Goal: Information Seeking & Learning: Learn about a topic

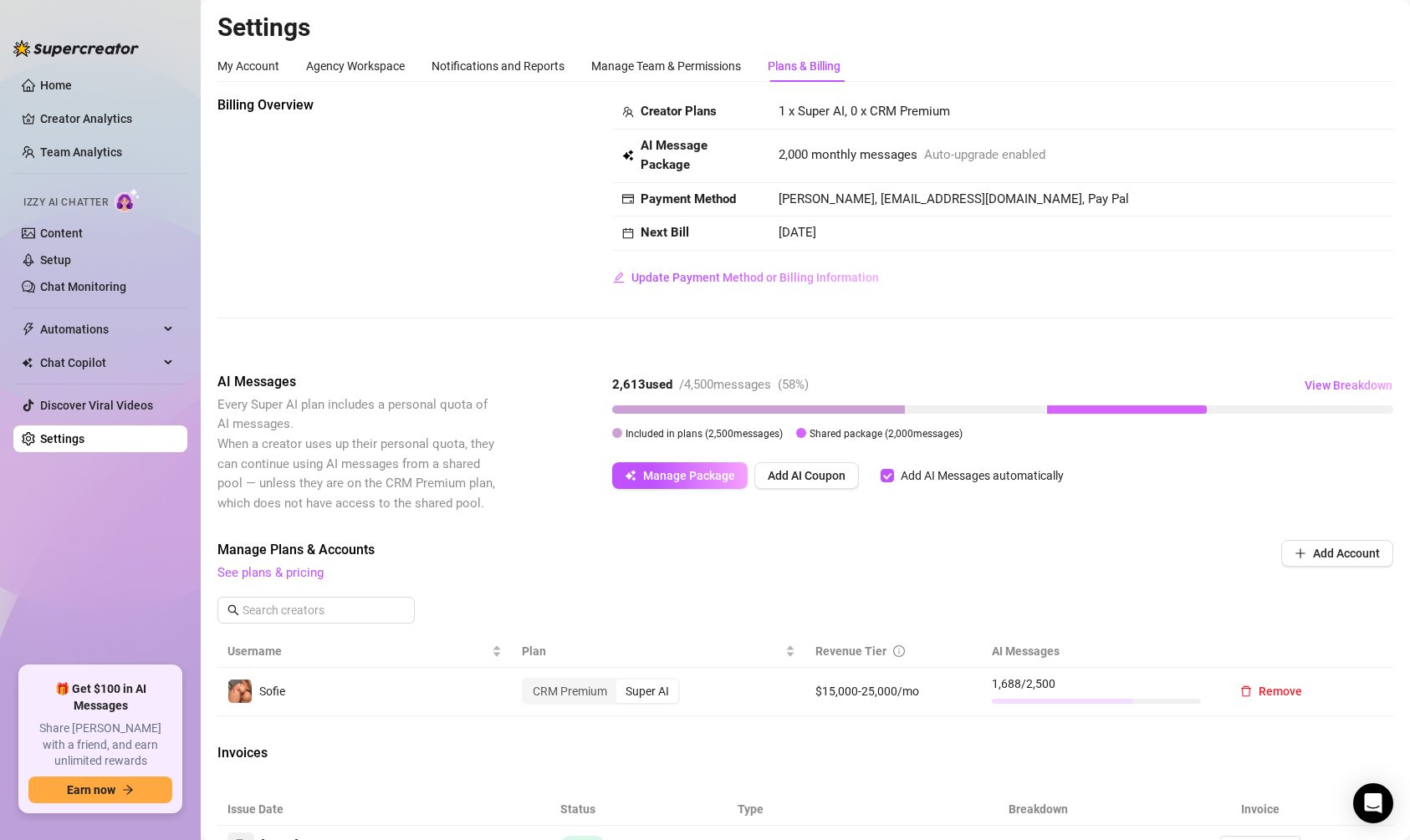
click at [919, 356] on div "Billing Overview Creator Plans 1 x Super AI, 0 x CRM Premium AI Message Package…" at bounding box center [805, 630] width 1175 height 1070
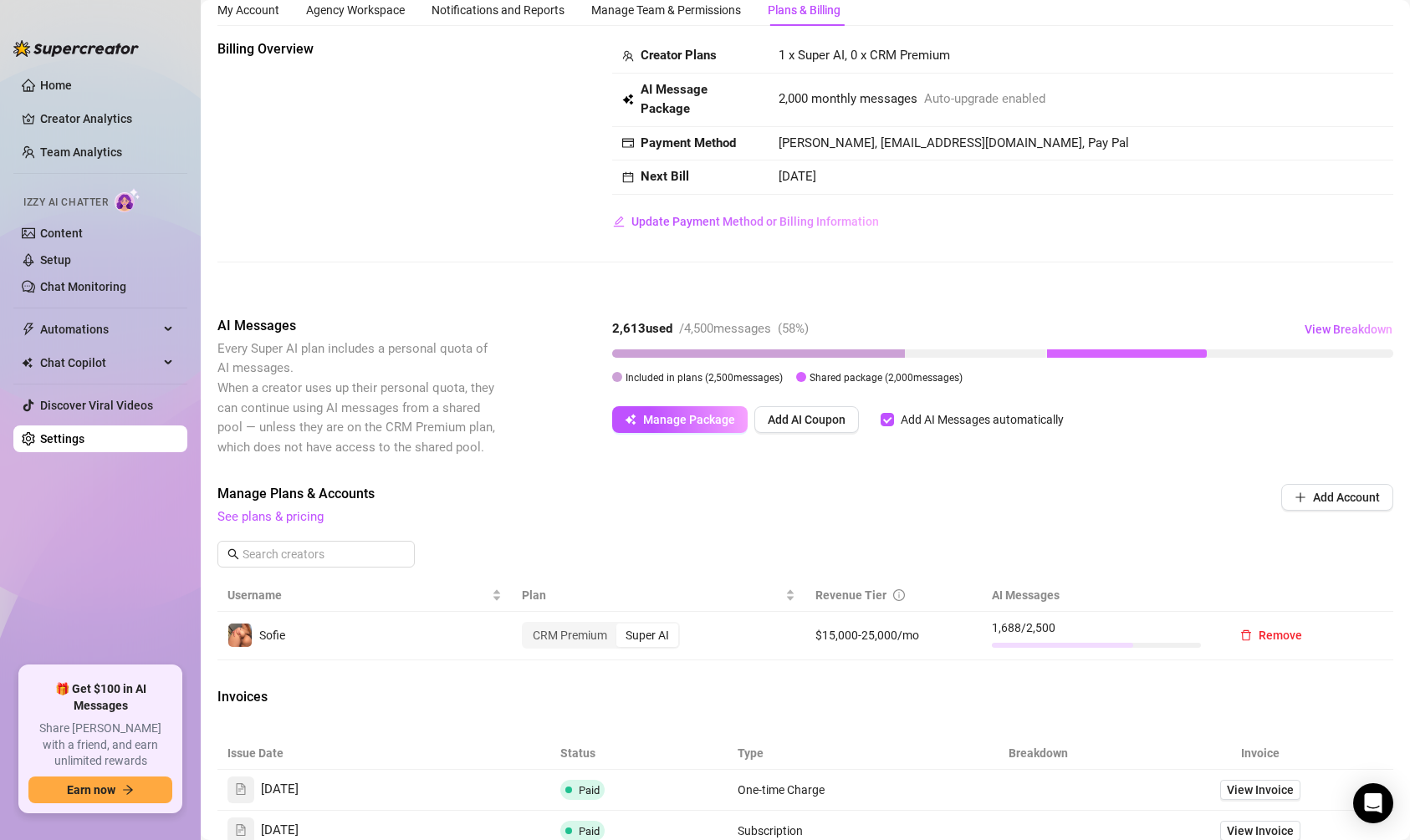
scroll to position [61, 0]
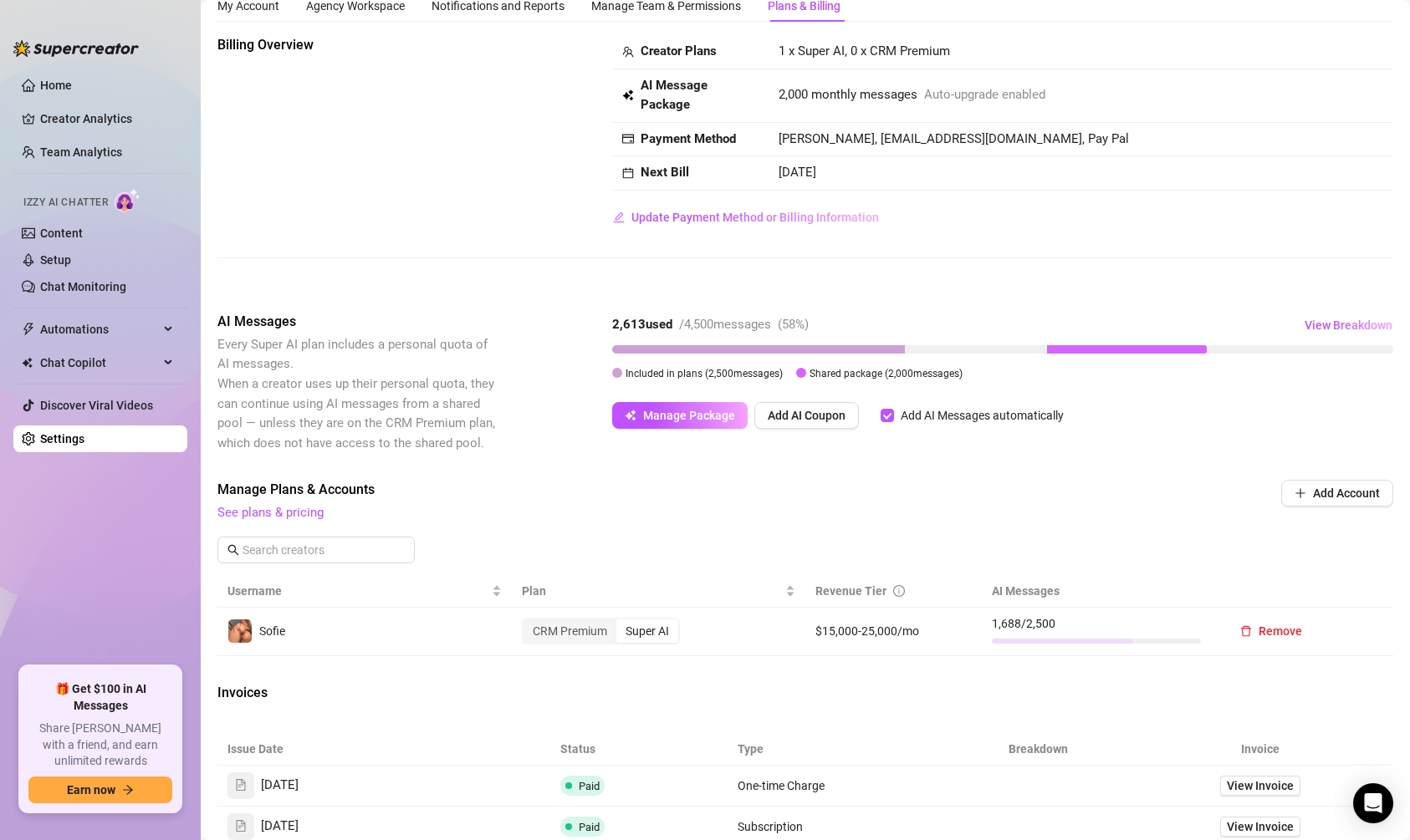
click at [660, 624] on div "Super AI" at bounding box center [647, 631] width 62 height 23
click at [620, 622] on input "Super AI" at bounding box center [620, 622] width 0 height 0
click at [554, 651] on td "CRM Premium Super AI" at bounding box center [659, 632] width 294 height 49
click at [554, 635] on div "CRM Premium" at bounding box center [570, 631] width 93 height 23
click at [528, 622] on input "CRM Premium" at bounding box center [528, 622] width 0 height 0
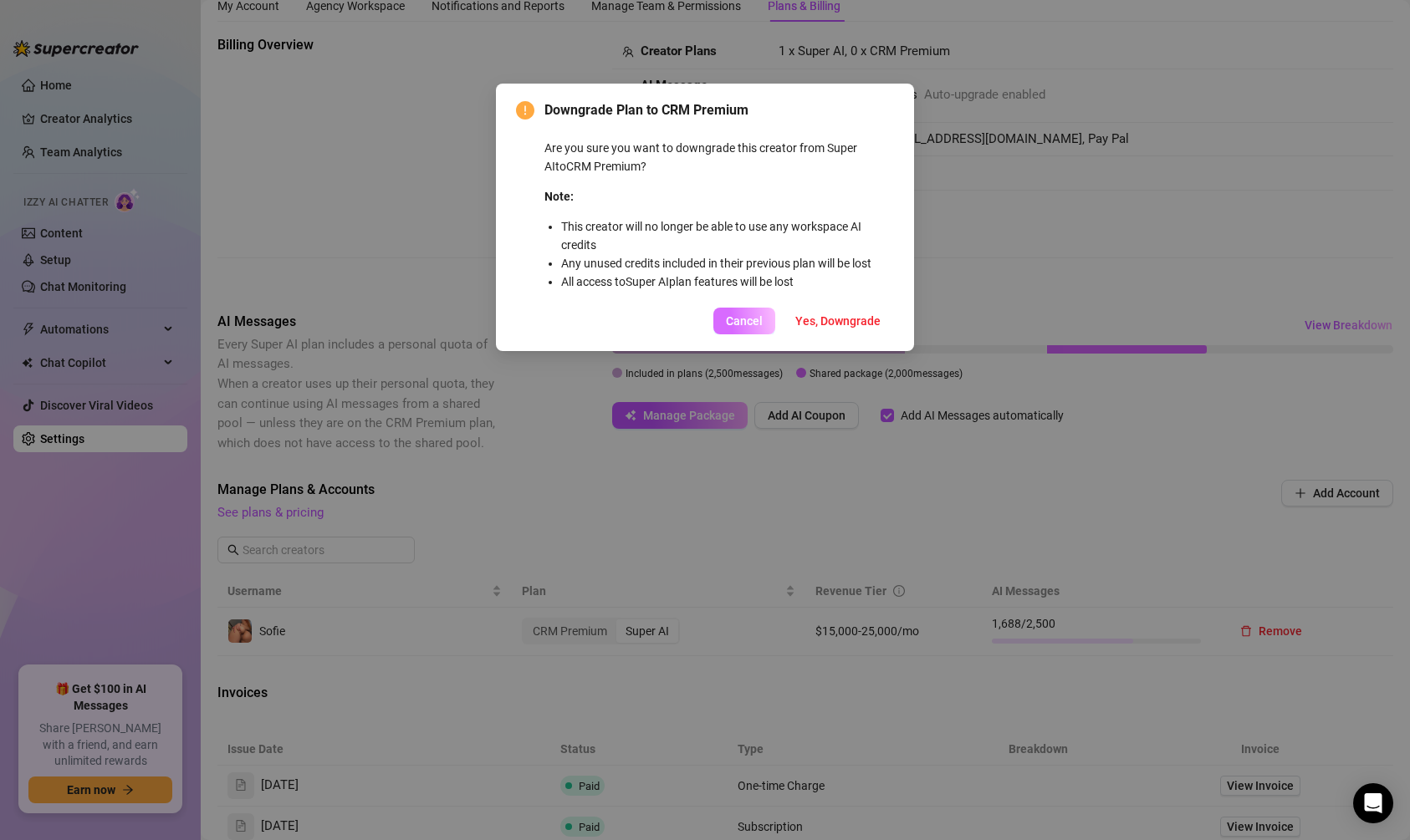
click at [734, 328] on button "Cancel" at bounding box center [744, 320] width 62 height 26
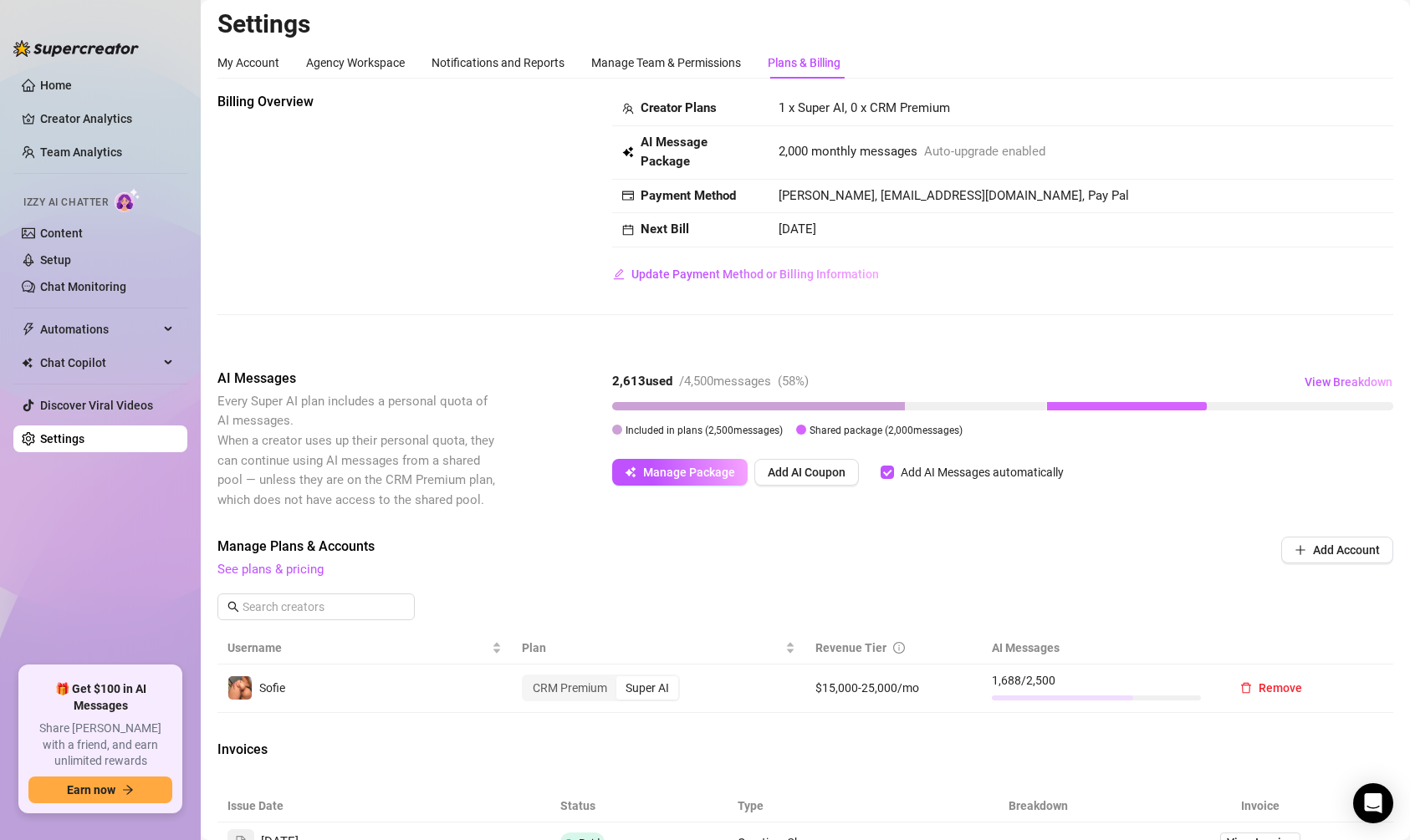
scroll to position [0, 0]
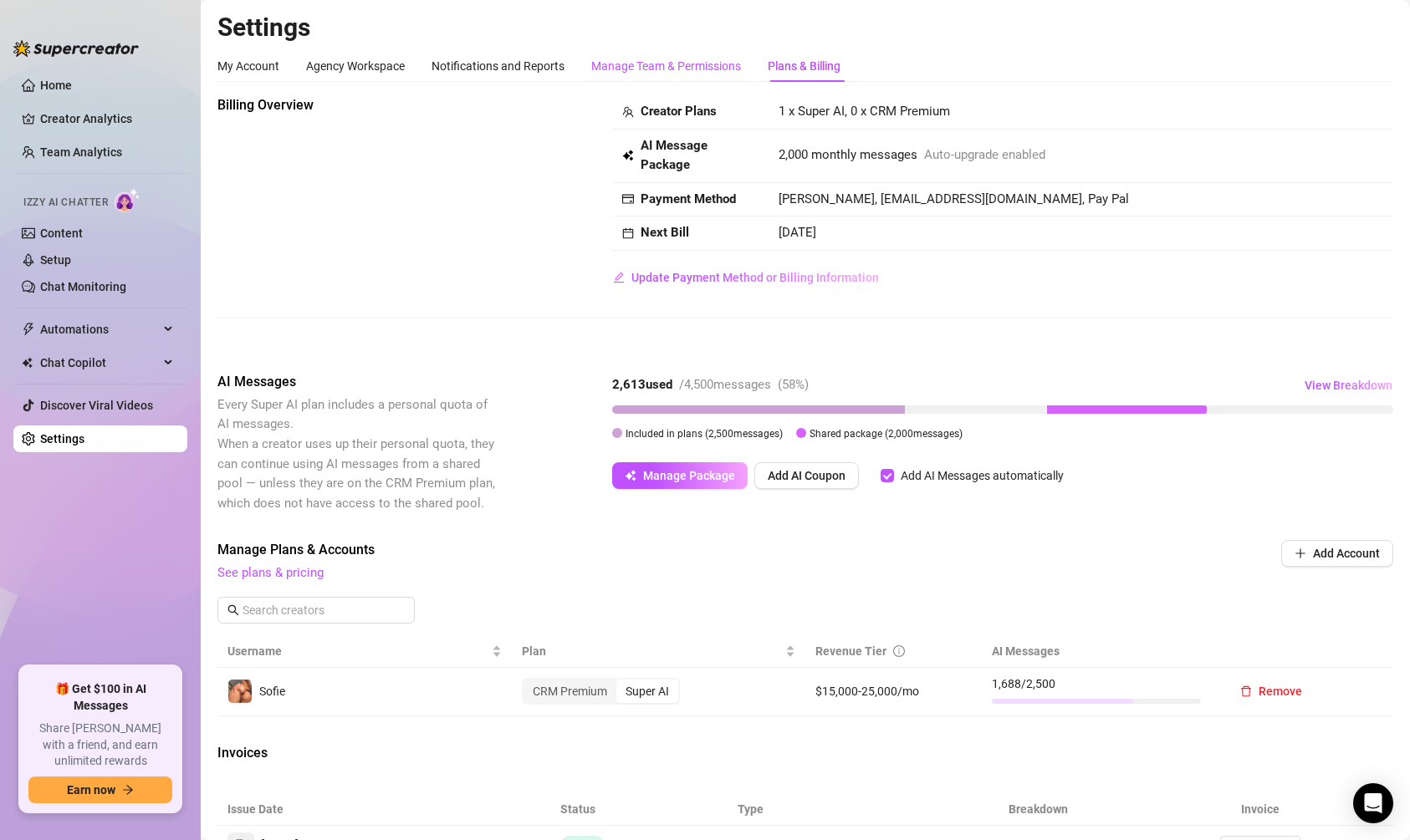
click at [700, 63] on div "Manage Team & Permissions" at bounding box center [665, 65] width 150 height 19
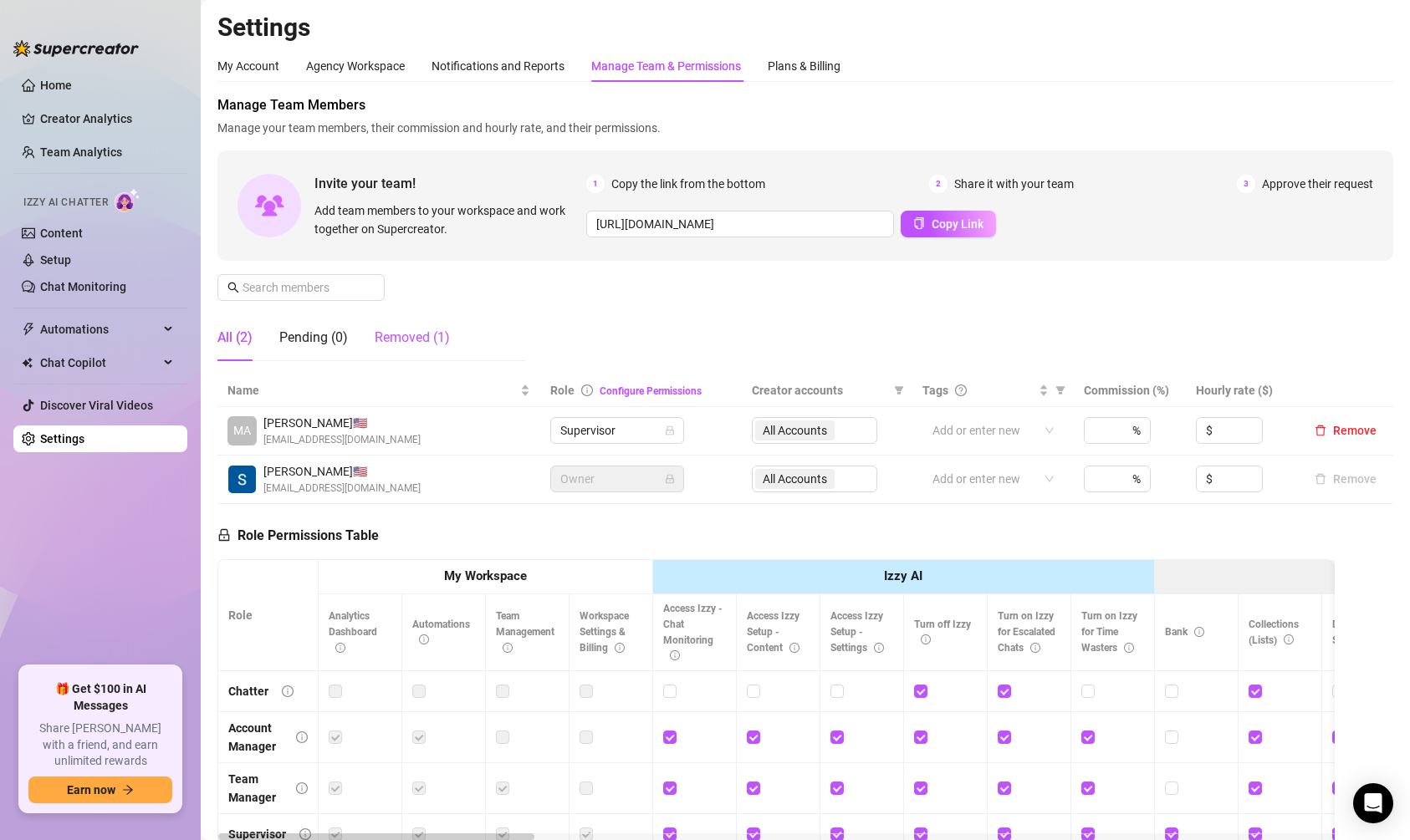
click at [387, 328] on div "Removed (1)" at bounding box center [411, 338] width 75 height 21
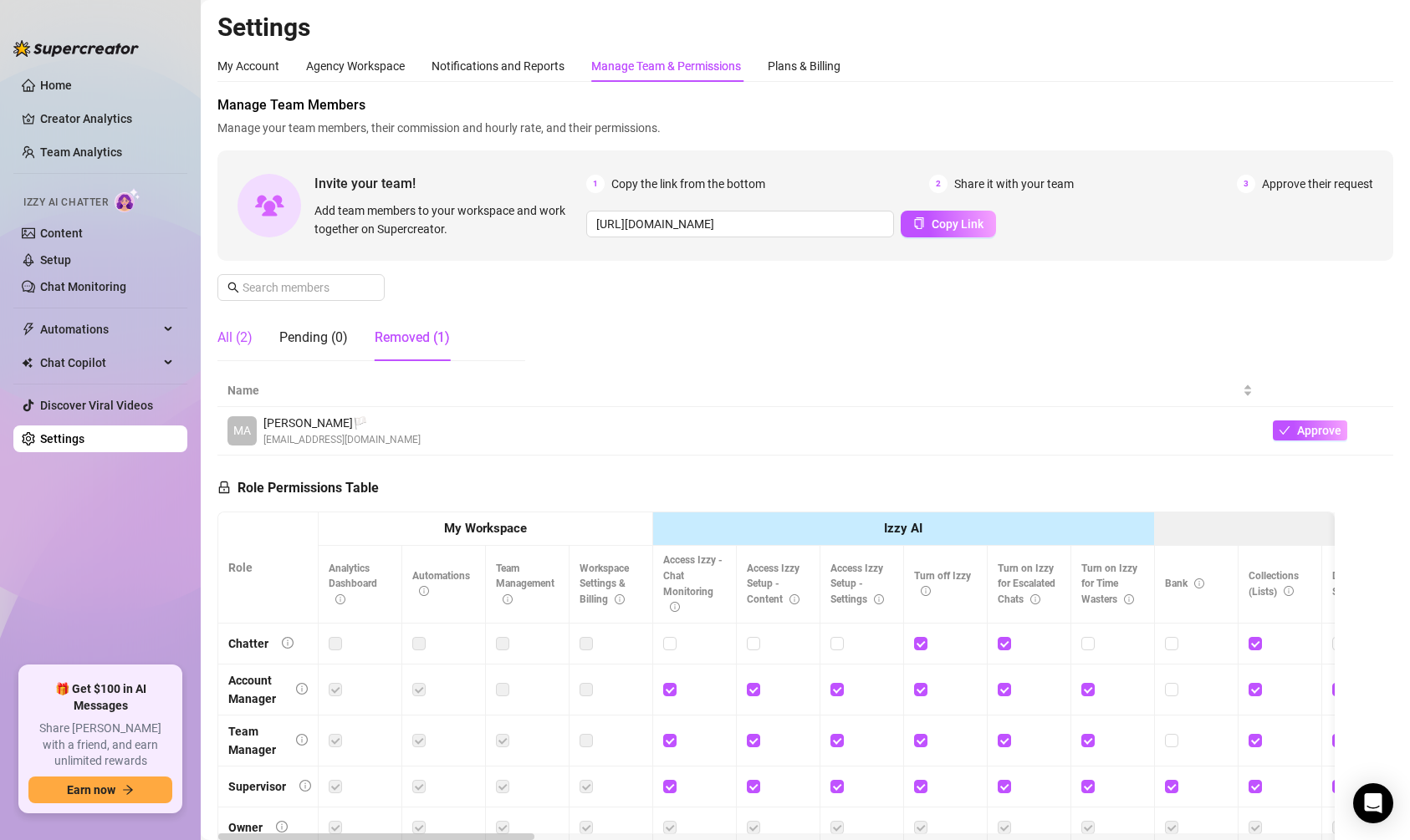
click at [245, 338] on div "All (2)" at bounding box center [235, 338] width 35 height 21
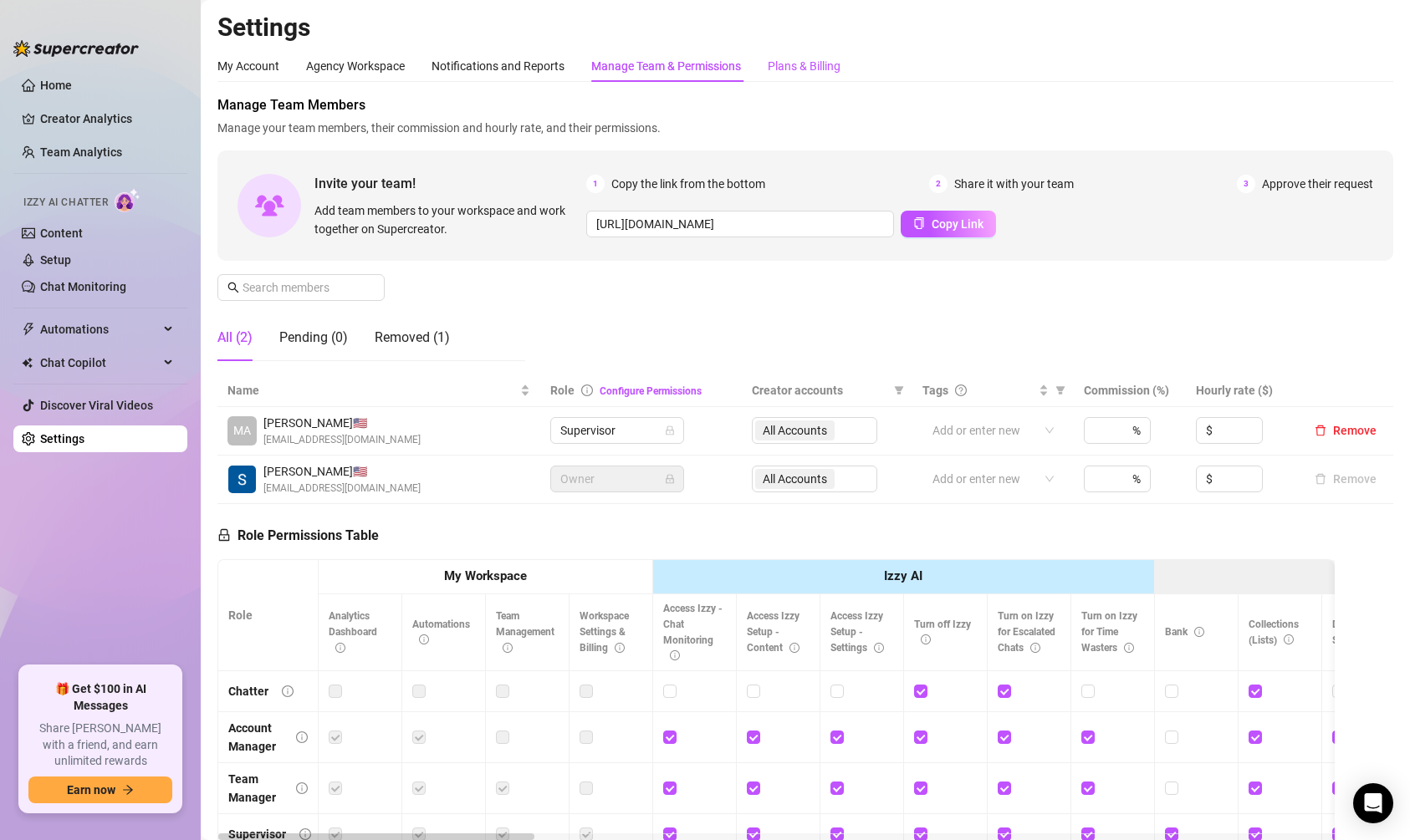
click at [819, 60] on div "Plans & Billing" at bounding box center [804, 65] width 72 height 19
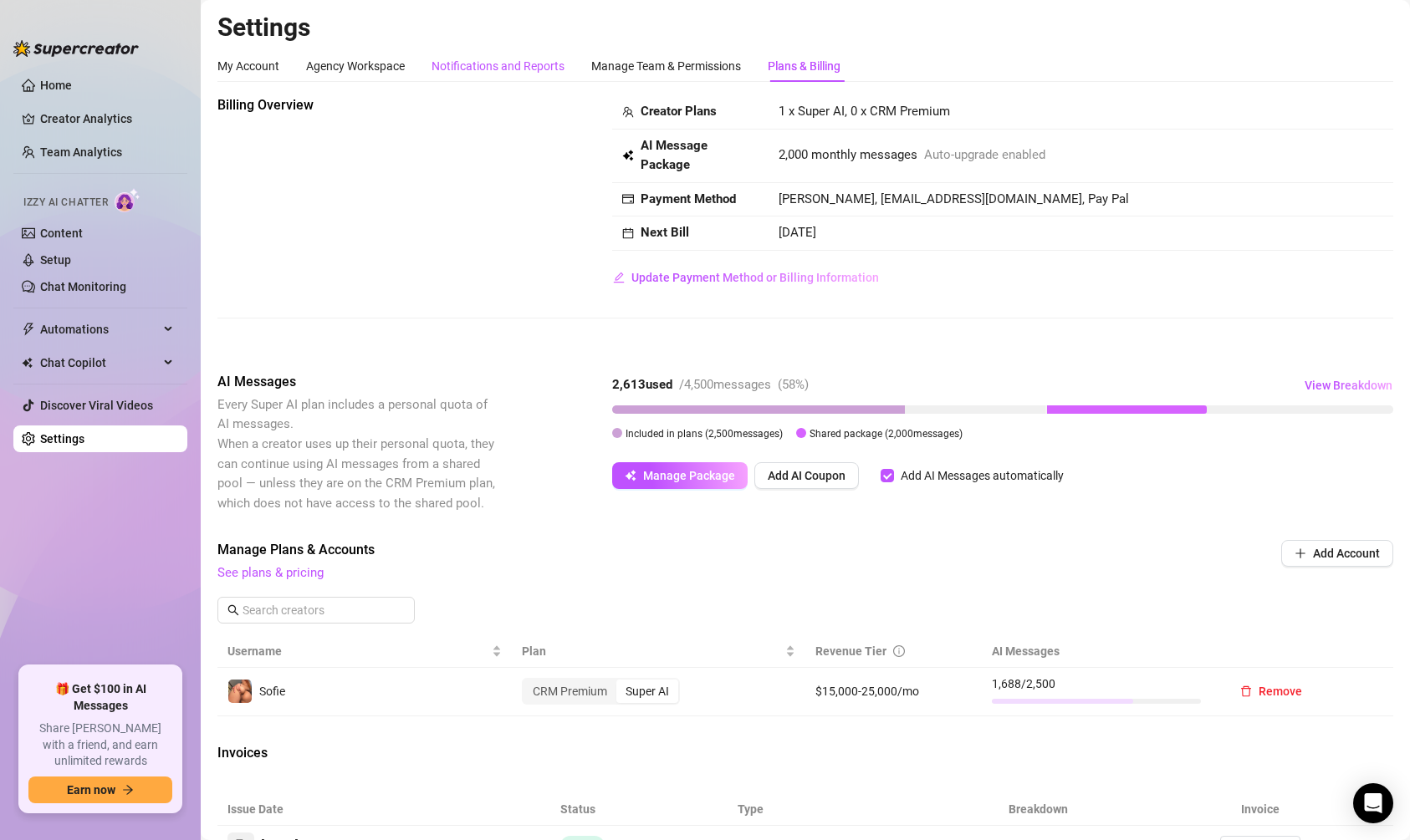
click at [489, 66] on div "Notifications and Reports" at bounding box center [498, 65] width 133 height 19
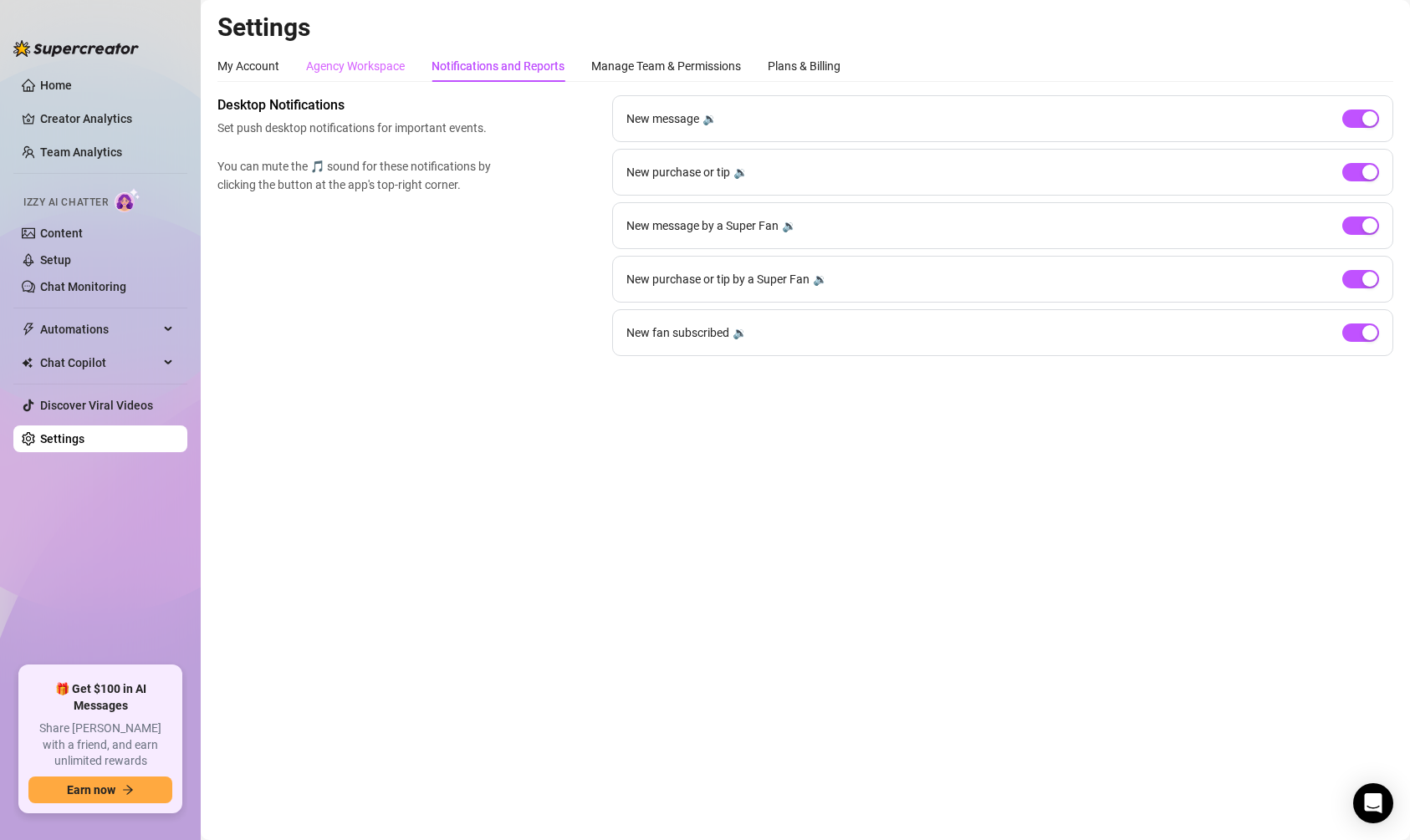
click at [398, 55] on div "Agency Workspace" at bounding box center [355, 65] width 99 height 32
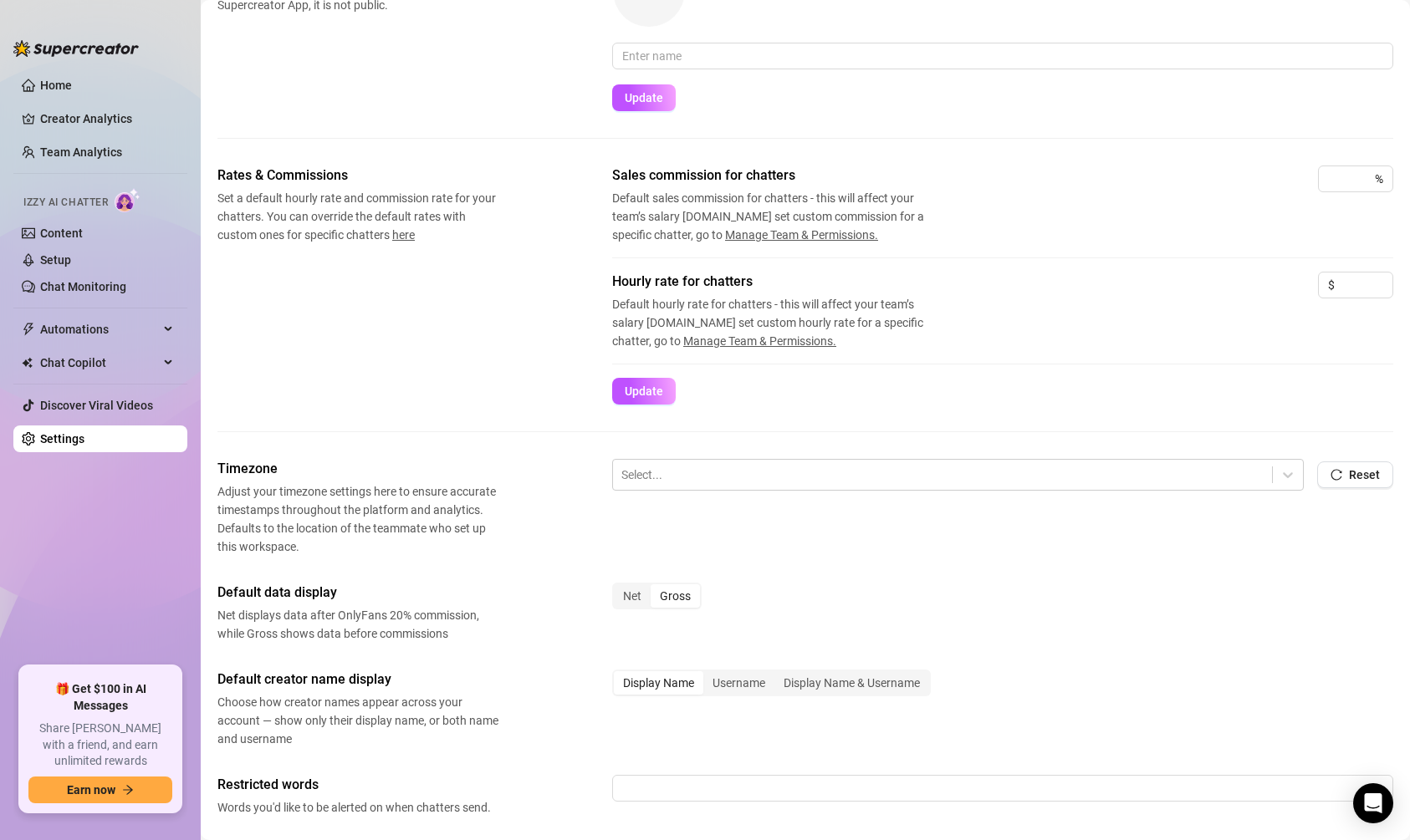
scroll to position [150, 0]
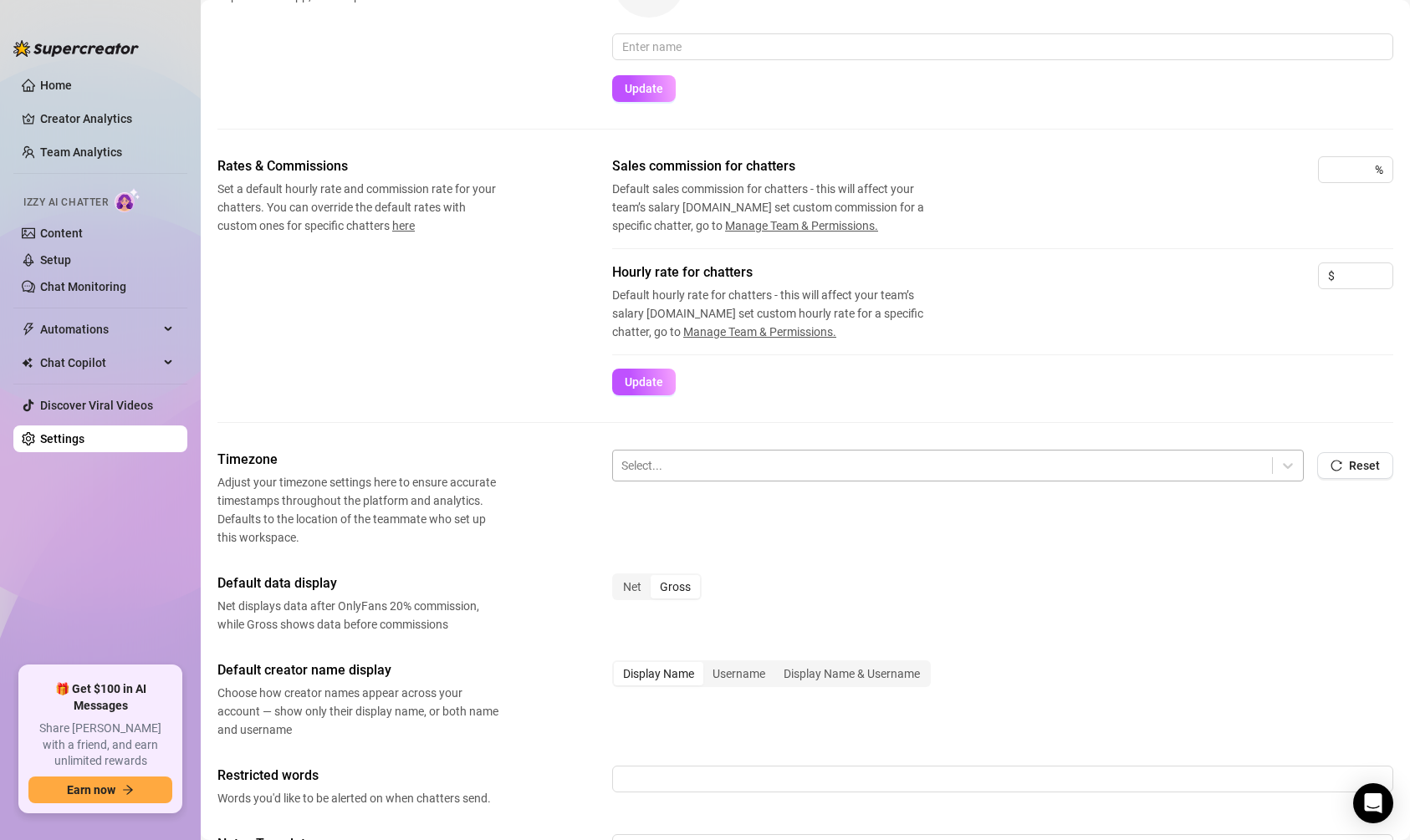
click at [700, 466] on div at bounding box center [942, 466] width 642 height 21
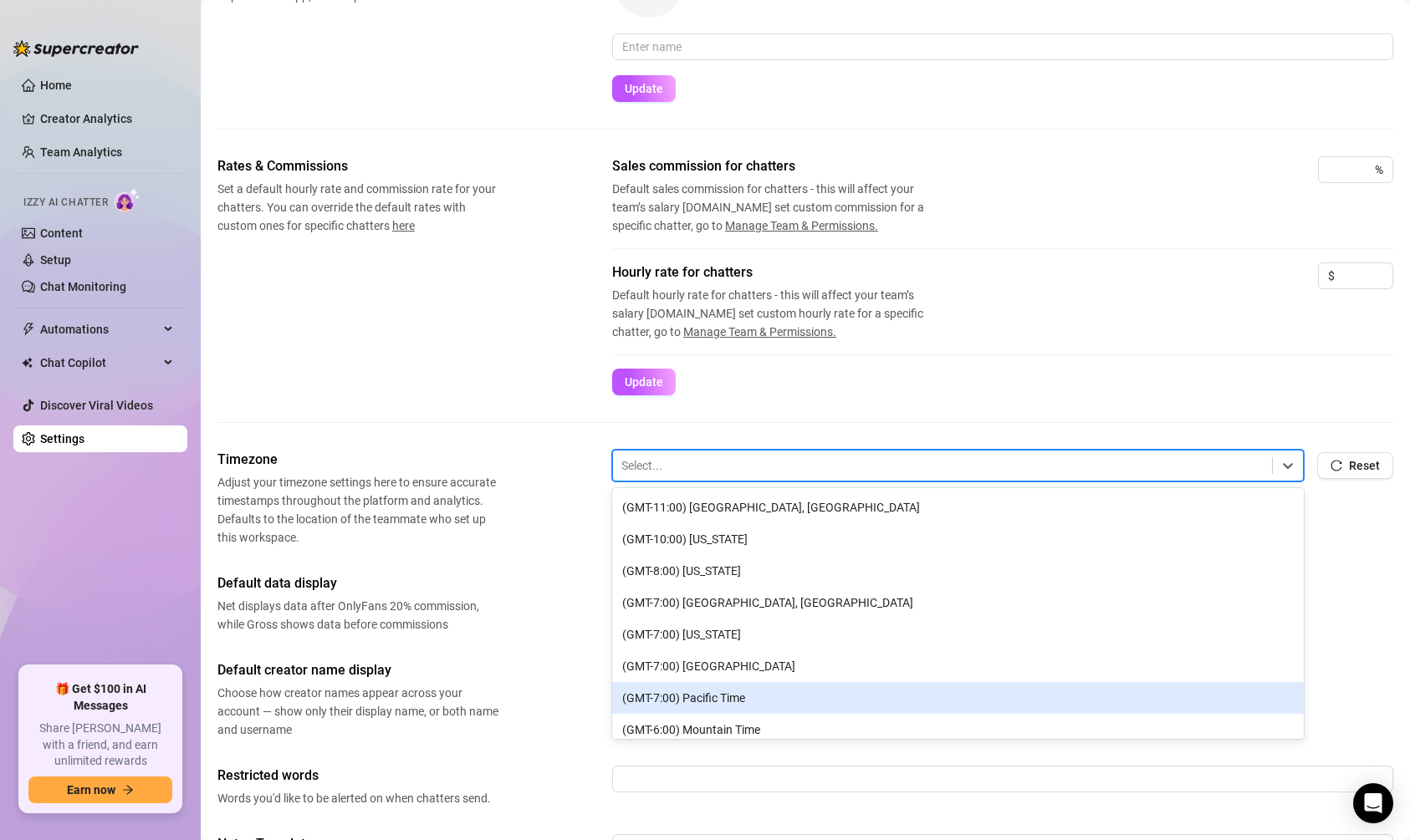
click at [717, 684] on div "(GMT-7:00) Pacific Time" at bounding box center [959, 697] width 692 height 32
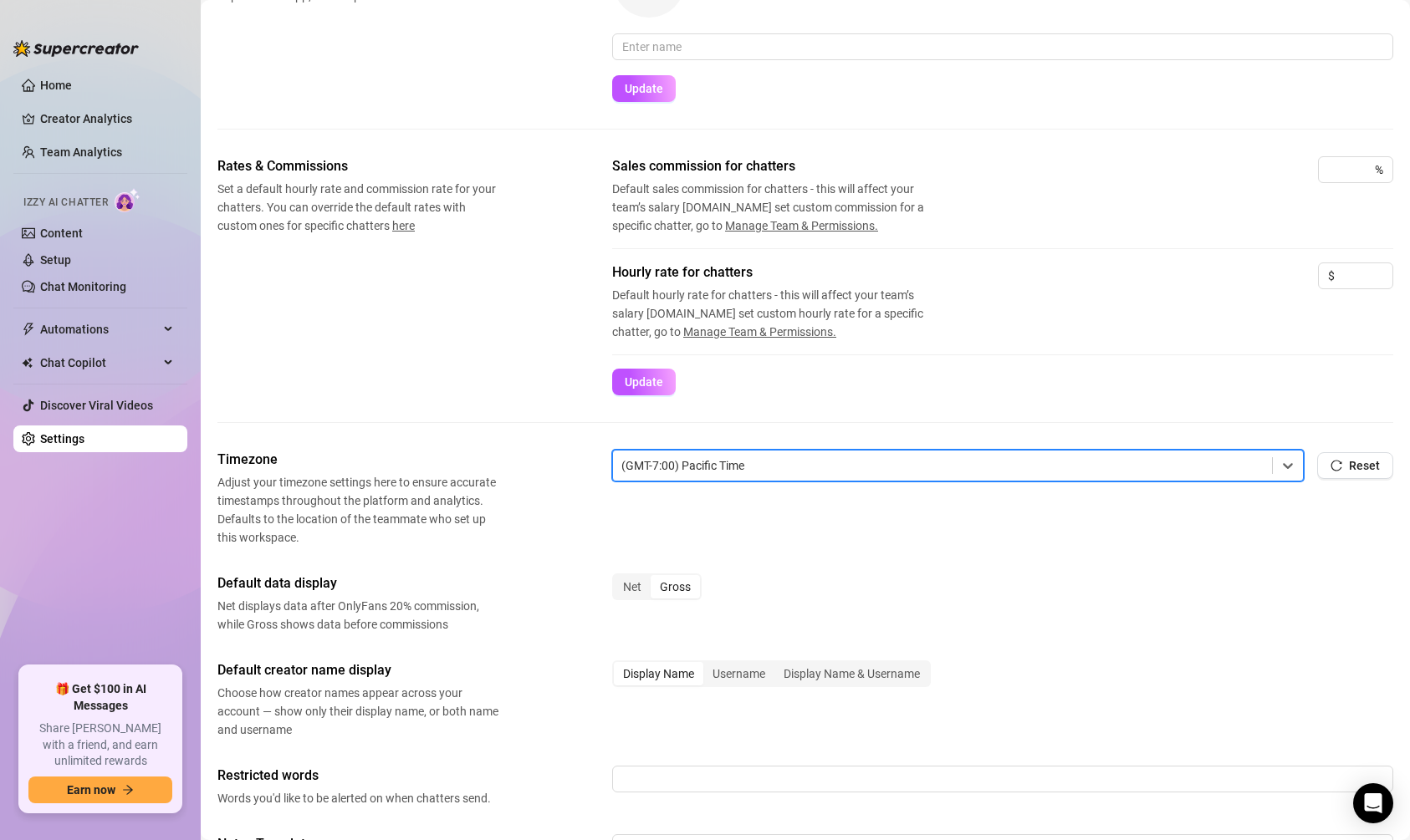
click at [567, 510] on div "Timezone Adjust your timezone settings here to ensure accurate timestamps throu…" at bounding box center [805, 497] width 1175 height 97
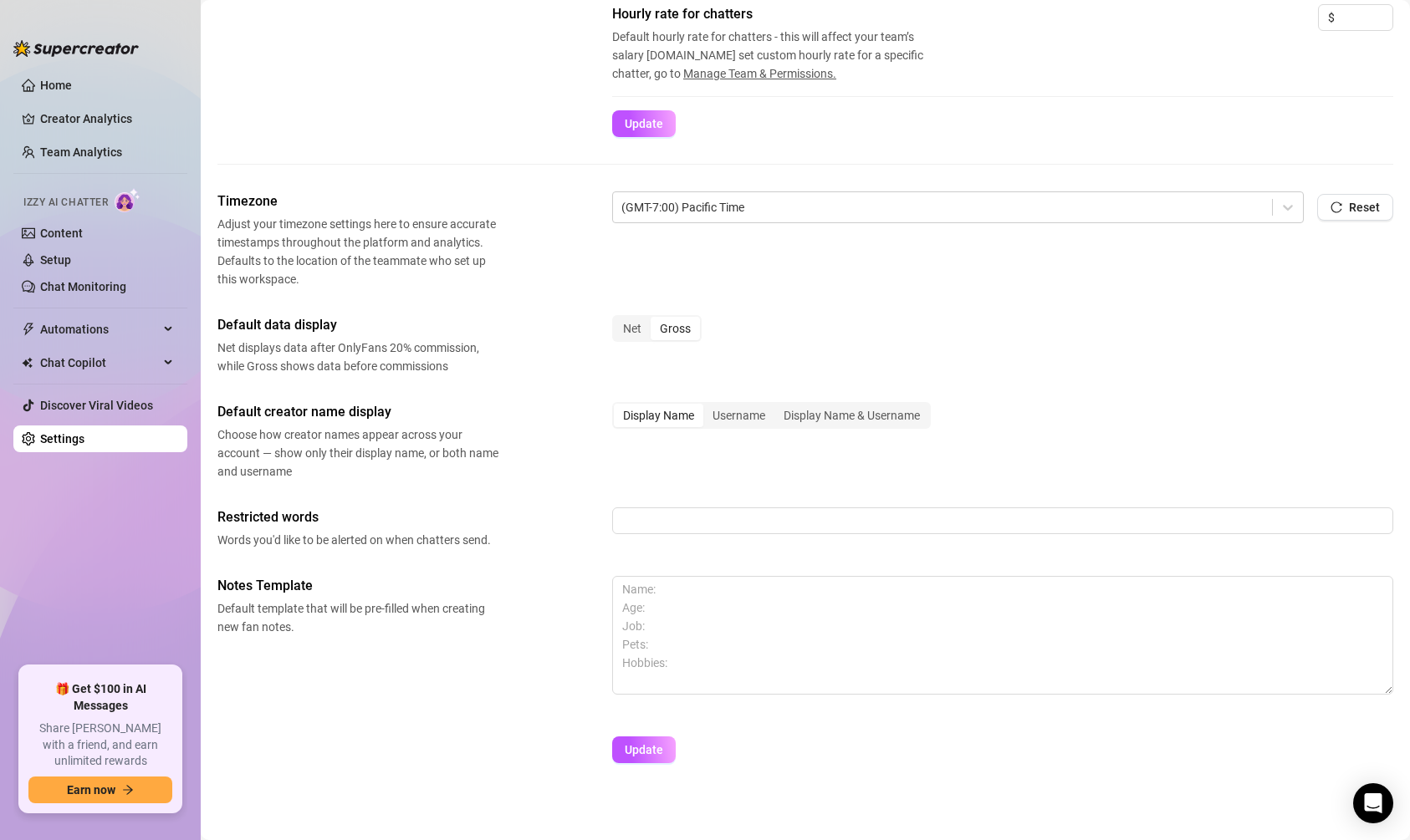
scroll to position [409, 0]
click at [635, 590] on textarea at bounding box center [1003, 635] width 781 height 119
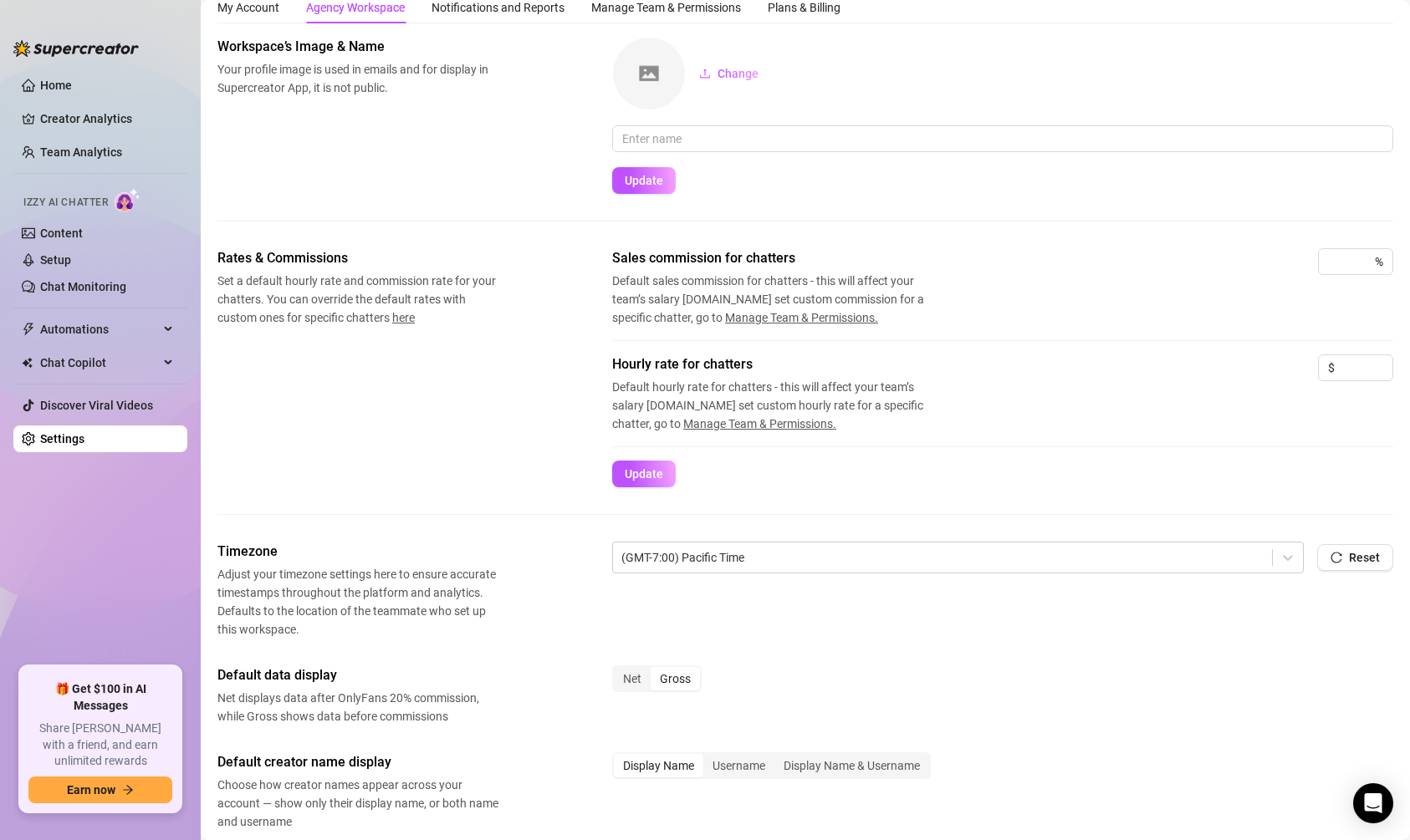
scroll to position [0, 0]
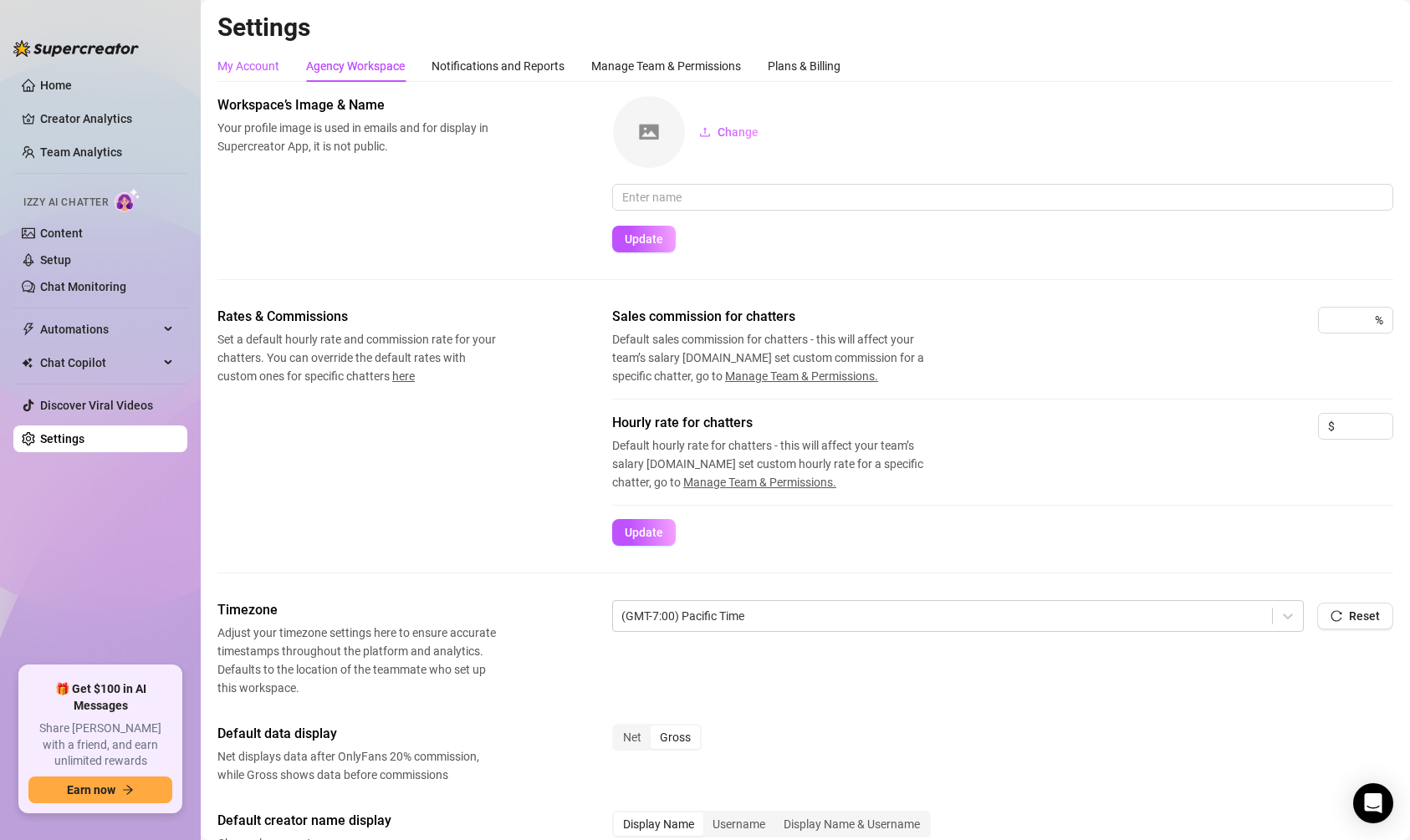
click at [249, 64] on div "My Account" at bounding box center [248, 65] width 62 height 19
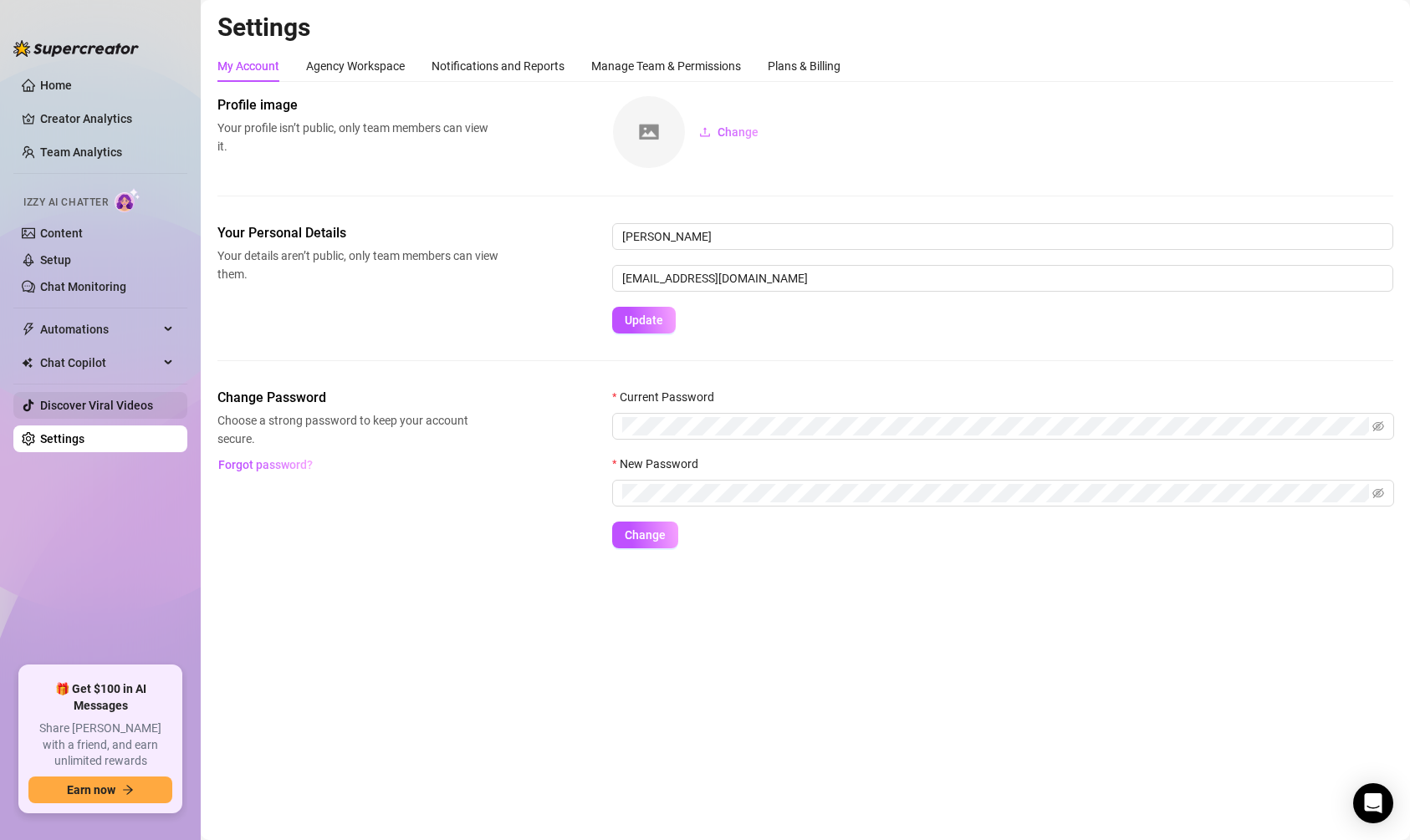
click at [53, 399] on link "Discover Viral Videos" at bounding box center [97, 405] width 113 height 14
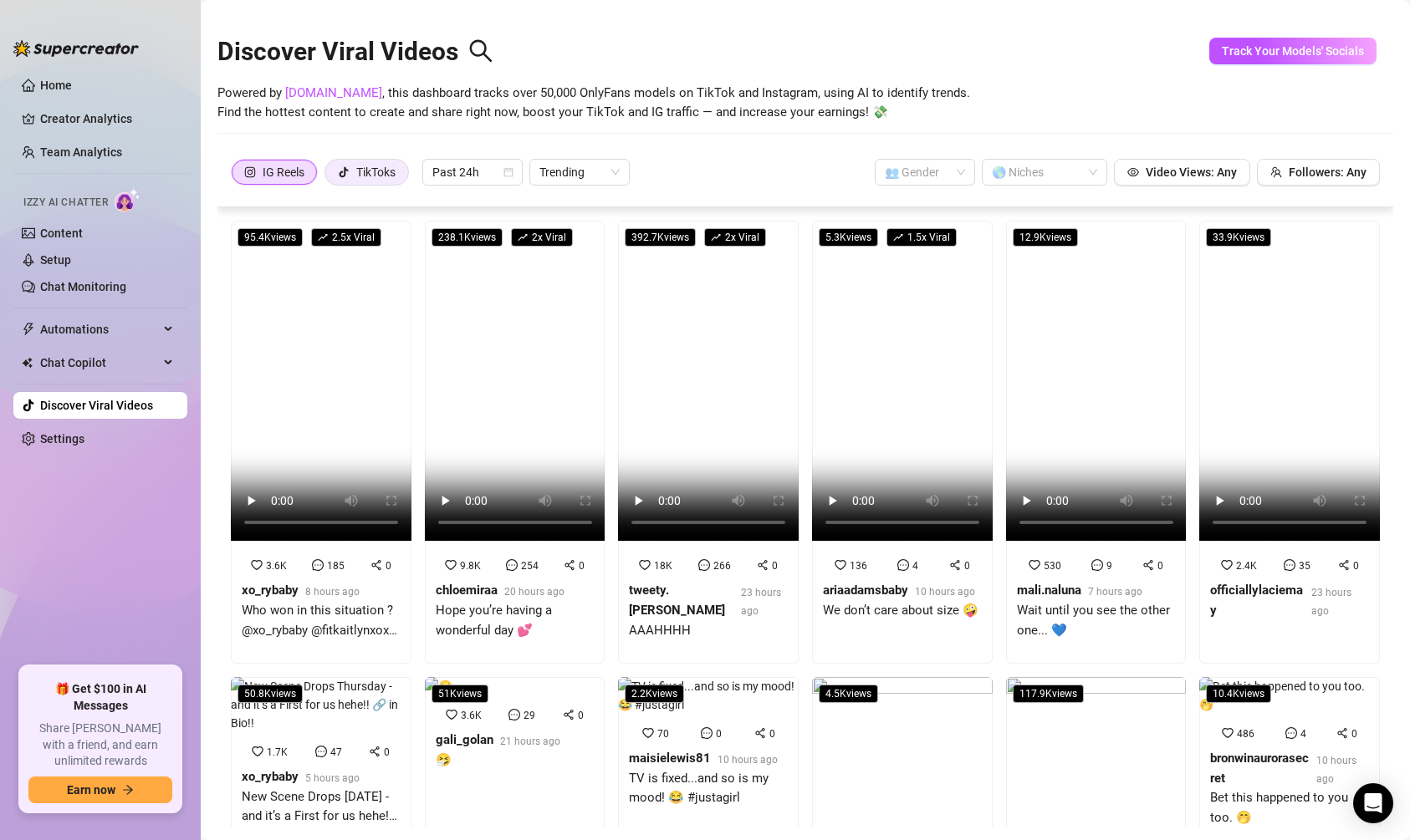
click at [353, 164] on div "TikToks" at bounding box center [366, 172] width 58 height 25
click at [329, 177] on input "TikToks" at bounding box center [329, 177] width 0 height 0
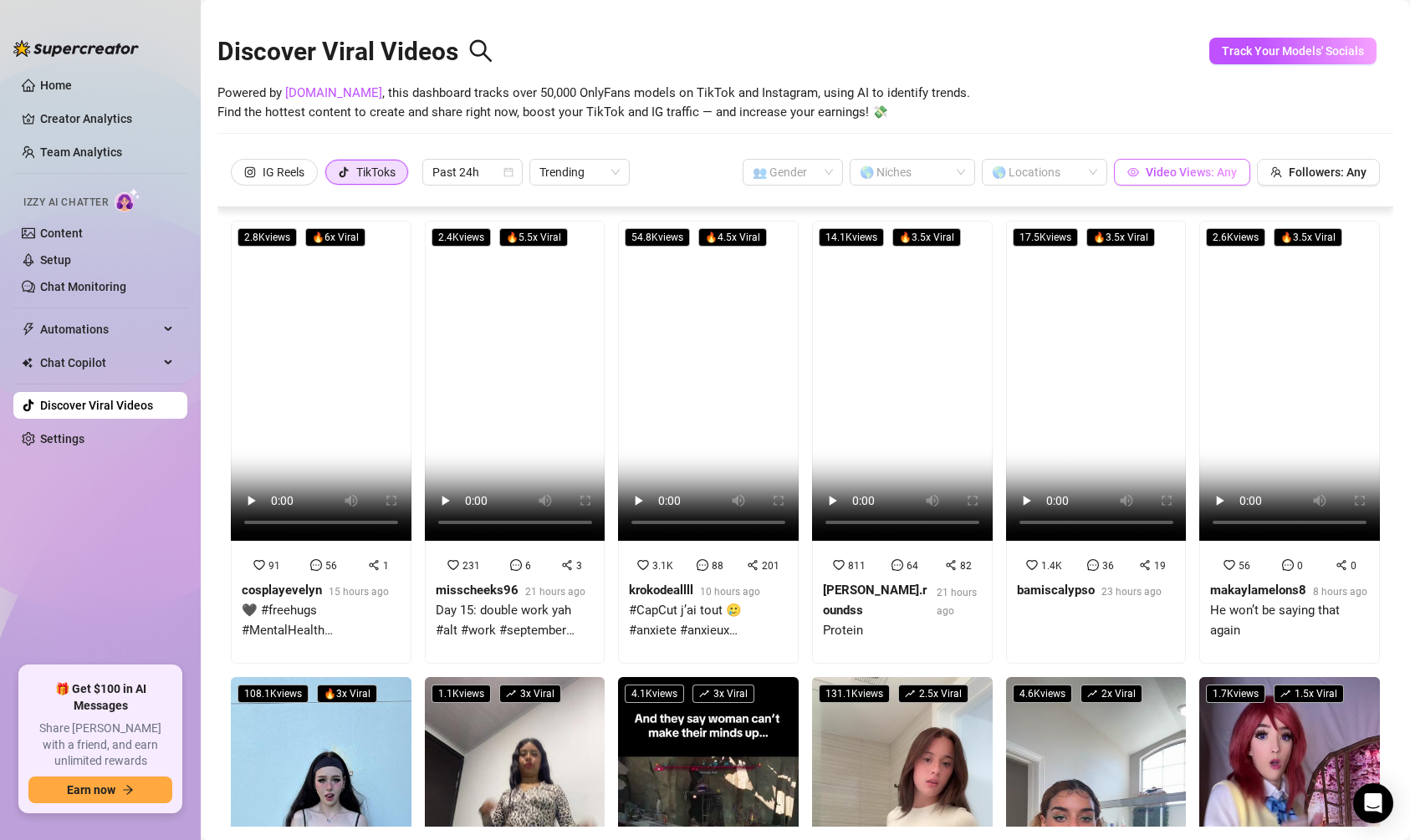
click at [1201, 176] on span "Video Views: Any" at bounding box center [1191, 172] width 91 height 14
click at [1137, 126] on input "0" at bounding box center [1122, 118] width 99 height 25
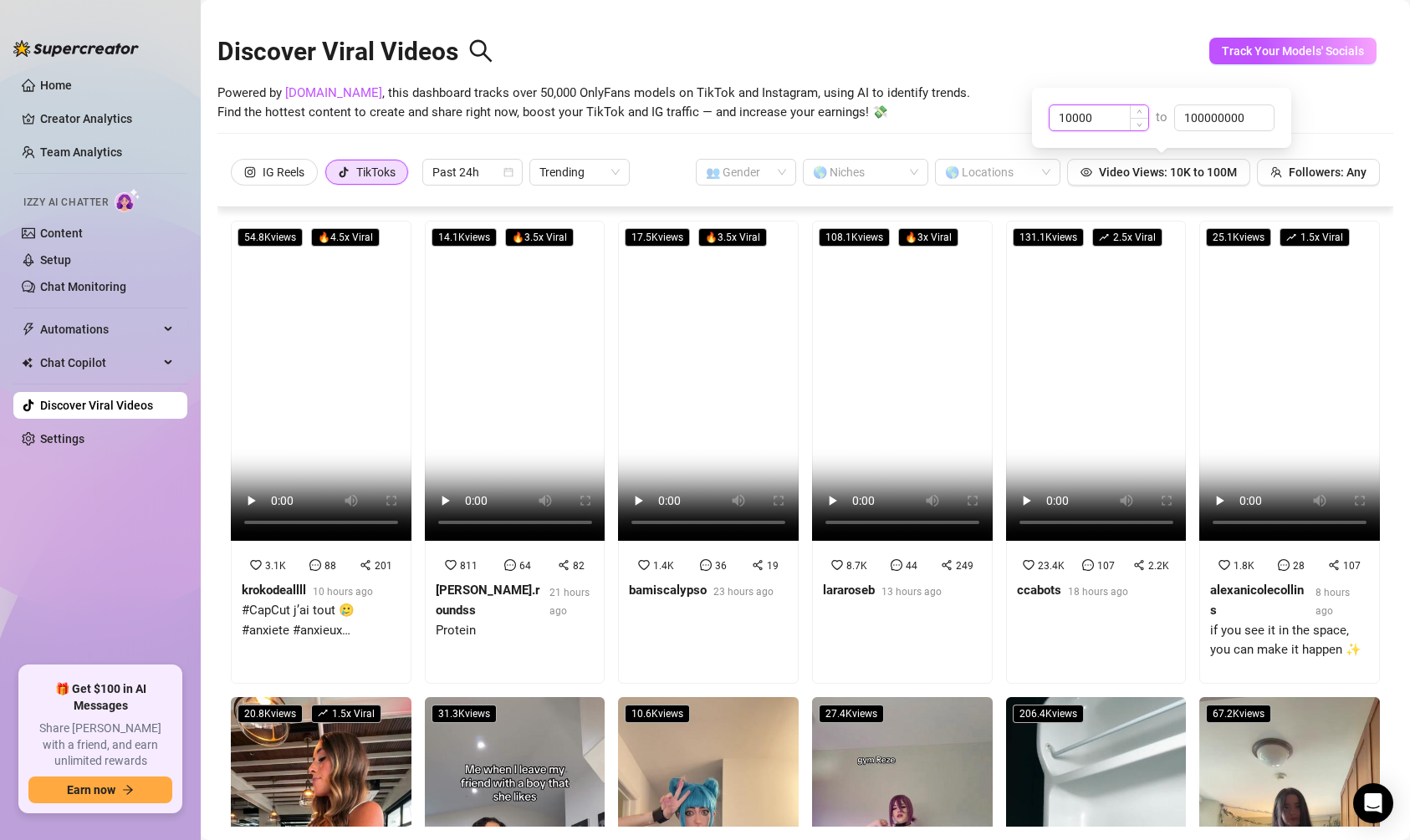
click at [1119, 125] on input "10000" at bounding box center [1098, 118] width 99 height 25
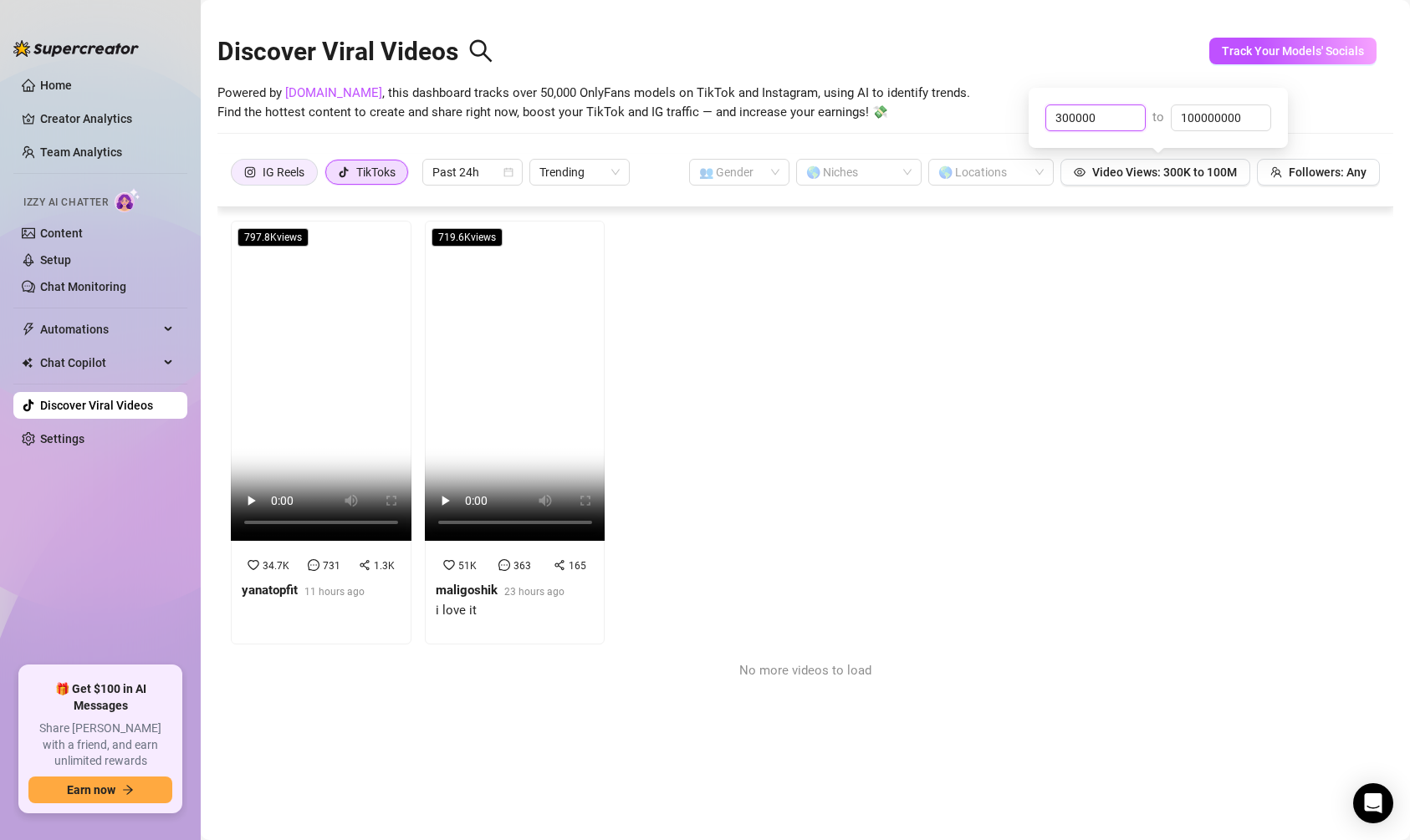
type input "300000"
click at [278, 159] on div "IG Reels" at bounding box center [283, 172] width 42 height 25
click at [235, 177] on input "IG Reels" at bounding box center [235, 177] width 0 height 0
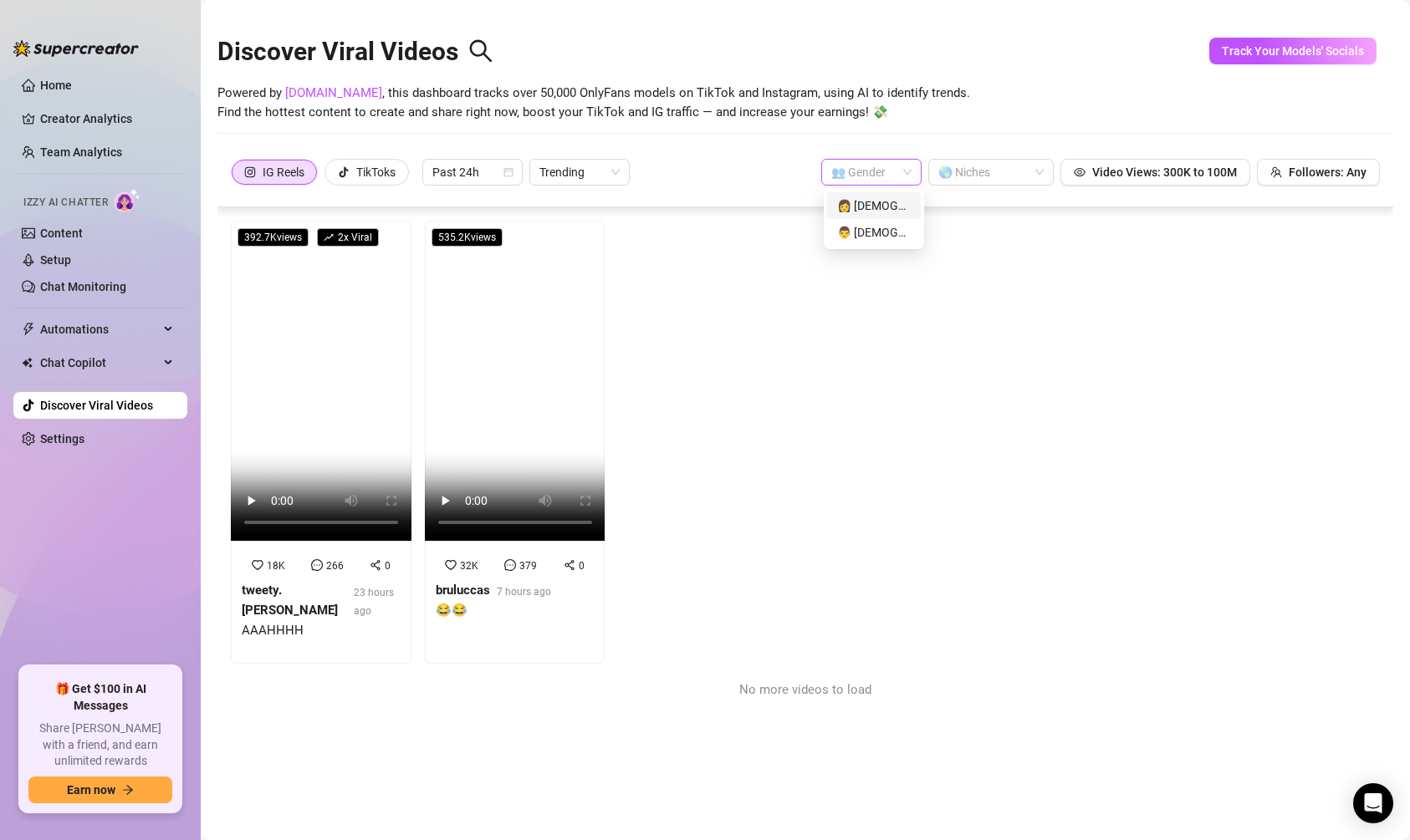
click at [906, 173] on span at bounding box center [872, 172] width 80 height 25
click at [896, 204] on div "👩 [DEMOGRAPHIC_DATA]" at bounding box center [874, 205] width 73 height 19
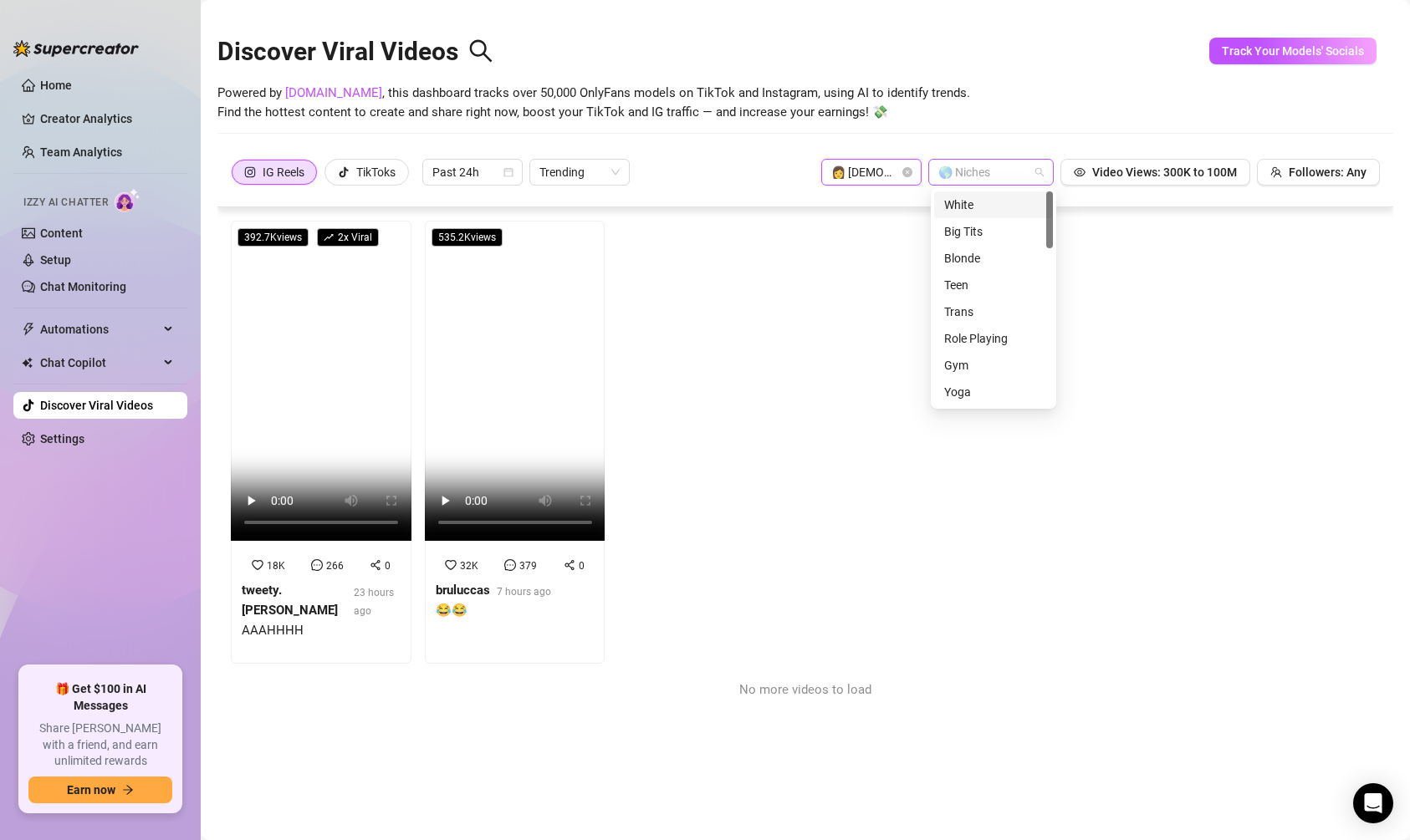
click at [970, 184] on div "🌎 Niches" at bounding box center [991, 172] width 125 height 26
click at [984, 251] on div "Latina" at bounding box center [993, 249] width 99 height 19
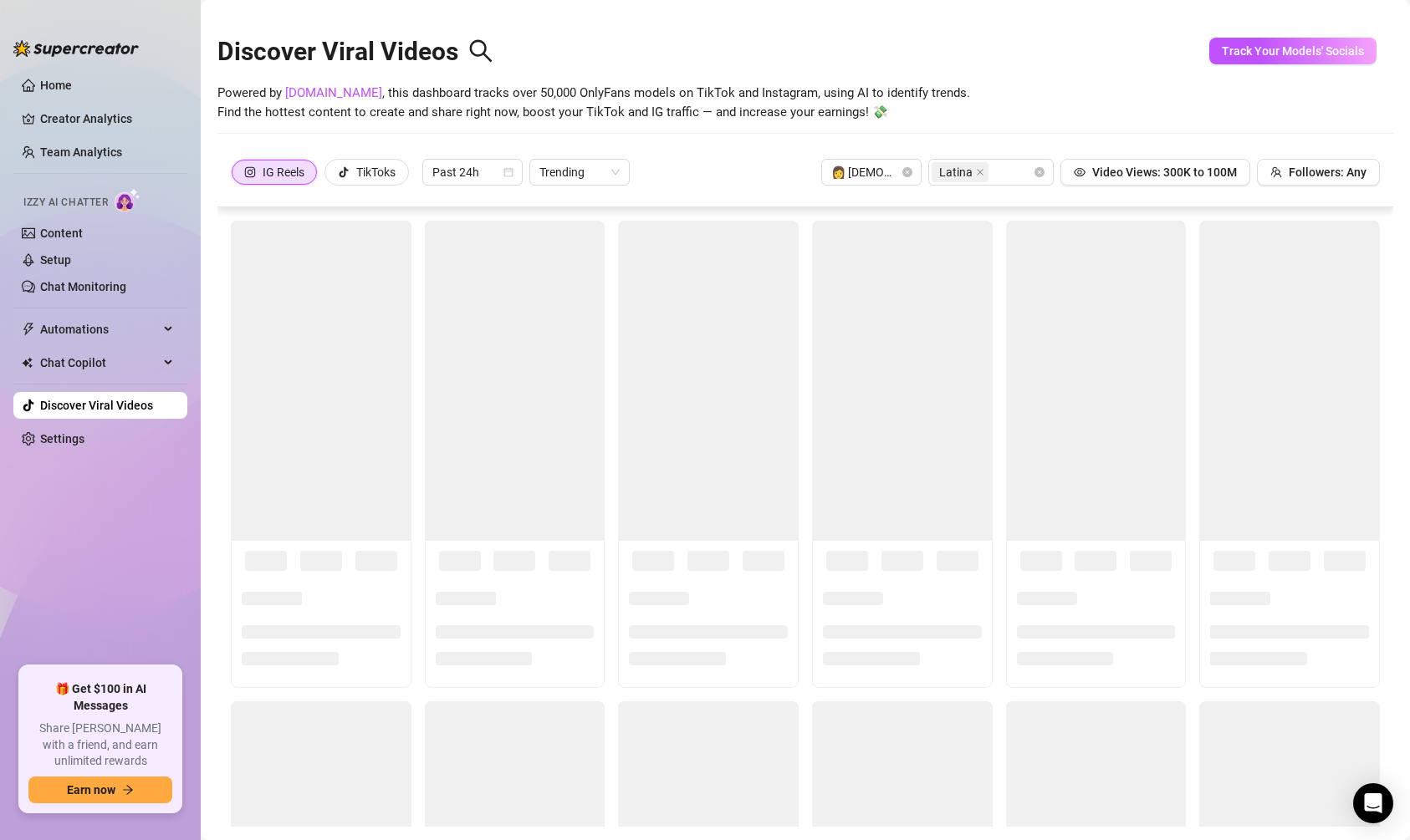
click at [990, 115] on div "Powered by [DOMAIN_NAME] , this dashboard tracks over 50,000 OnlyFans models on…" at bounding box center [805, 104] width 1175 height 39
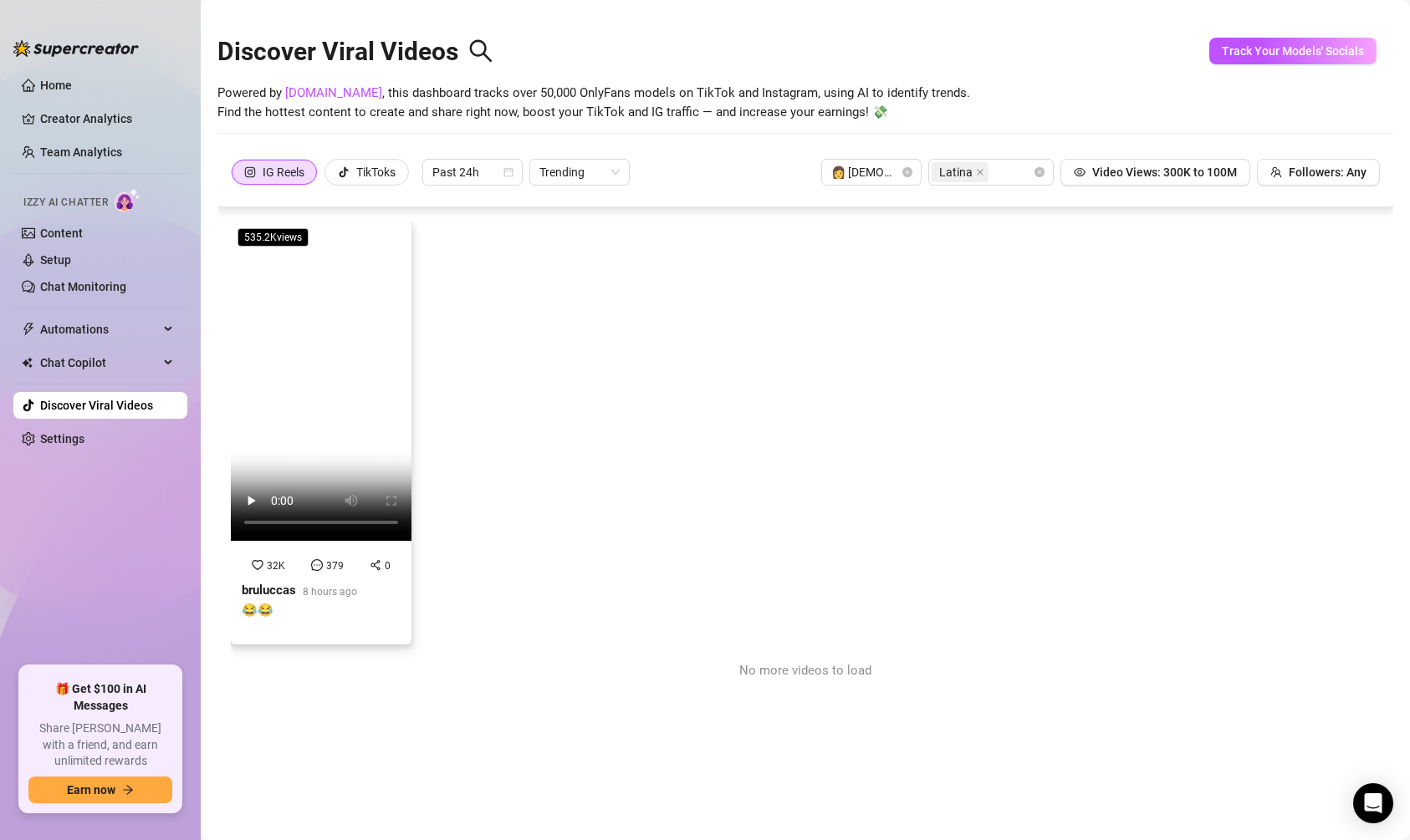
click at [282, 588] on strong "bruluccas" at bounding box center [269, 590] width 55 height 15
